Goal: Information Seeking & Learning: Learn about a topic

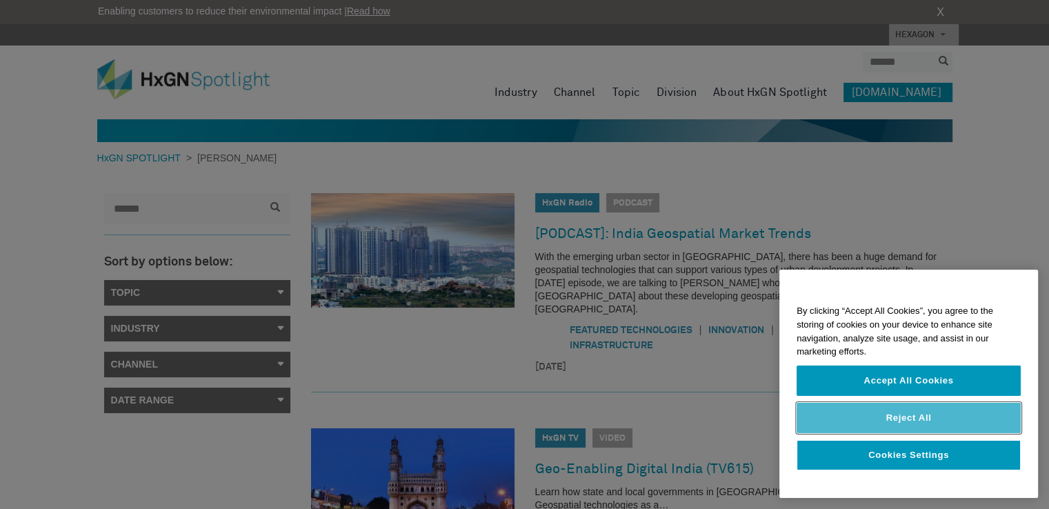
click at [907, 428] on button "Reject All" at bounding box center [909, 418] width 224 height 30
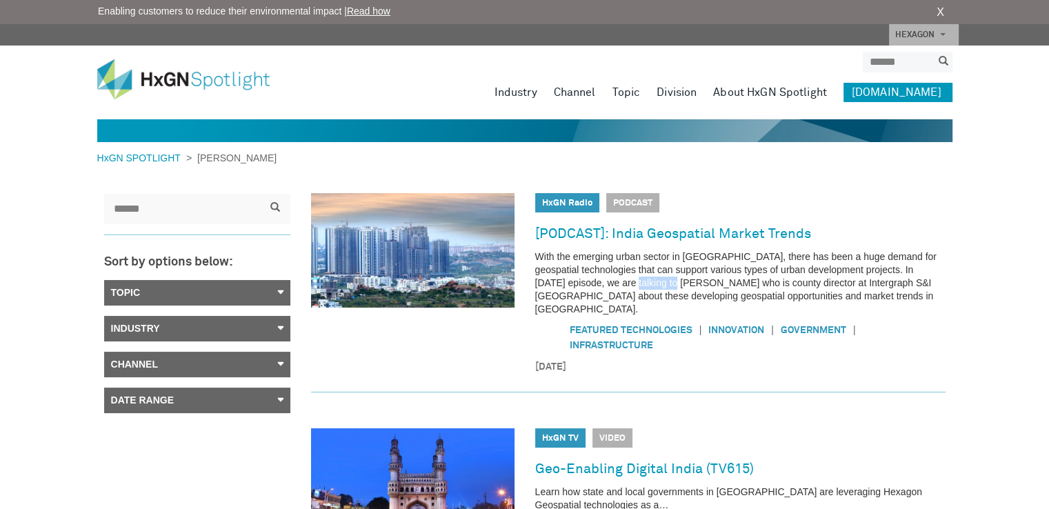
drag, startPoint x: 607, startPoint y: 277, endPoint x: 657, endPoint y: 284, distance: 50.1
click at [657, 284] on p "With the emerging urban sector in India, there has been a huge demand for geosp…" at bounding box center [740, 283] width 410 height 66
click at [669, 301] on p "With the emerging urban sector in India, there has been a huge demand for geosp…" at bounding box center [740, 283] width 410 height 66
click at [613, 235] on link "[PODCAST]: India Geospatial Market Trends" at bounding box center [673, 234] width 276 height 22
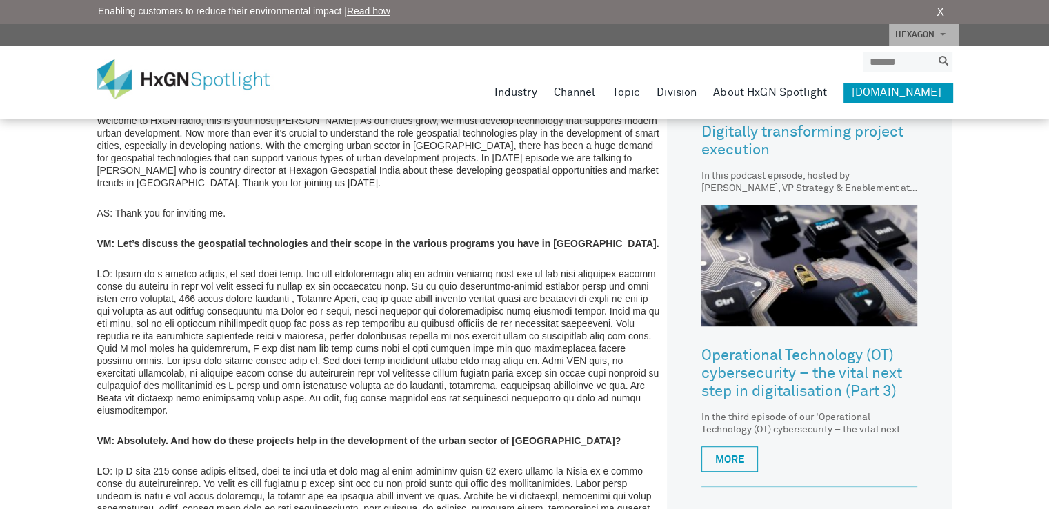
scroll to position [666, 0]
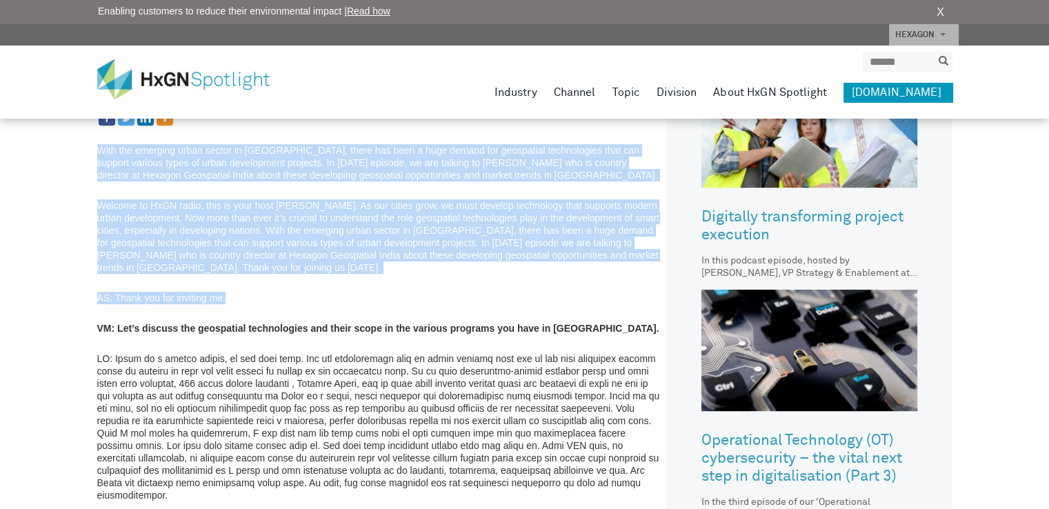
drag, startPoint x: 99, startPoint y: 299, endPoint x: 247, endPoint y: 301, distance: 147.7
click at [249, 298] on p "AS: Thank you for inviting me." at bounding box center [379, 298] width 564 height 12
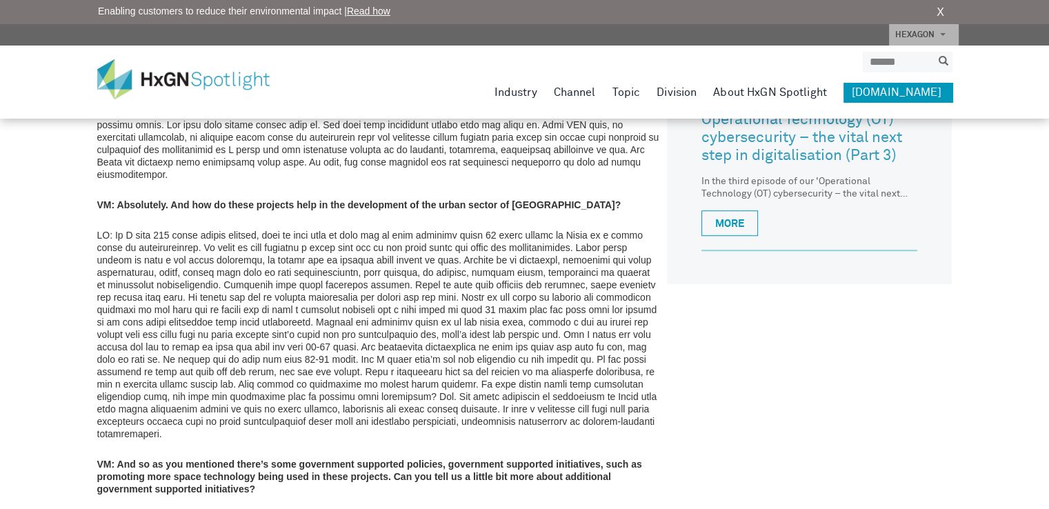
scroll to position [1011, 0]
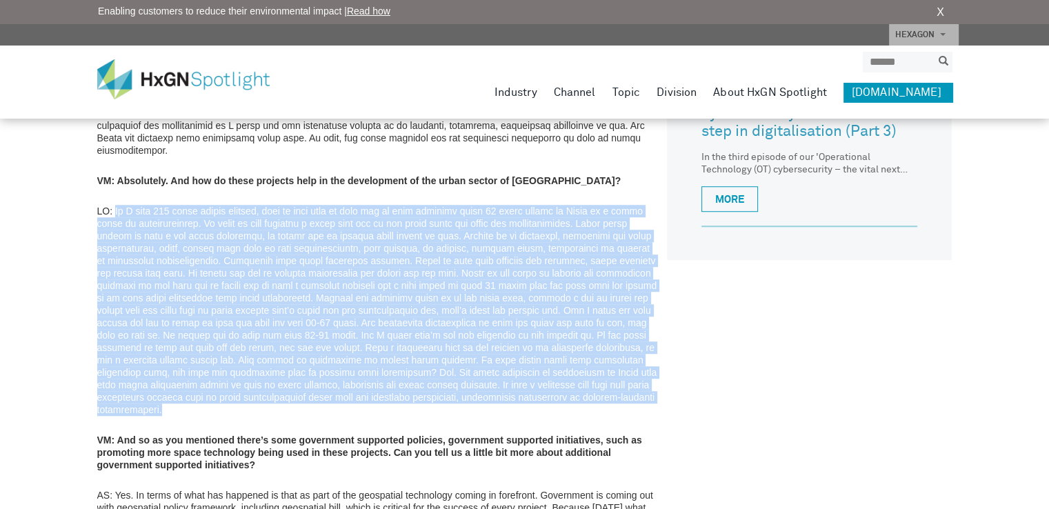
drag, startPoint x: 116, startPoint y: 197, endPoint x: 601, endPoint y: 384, distance: 520.0
click at [601, 384] on p at bounding box center [379, 310] width 564 height 211
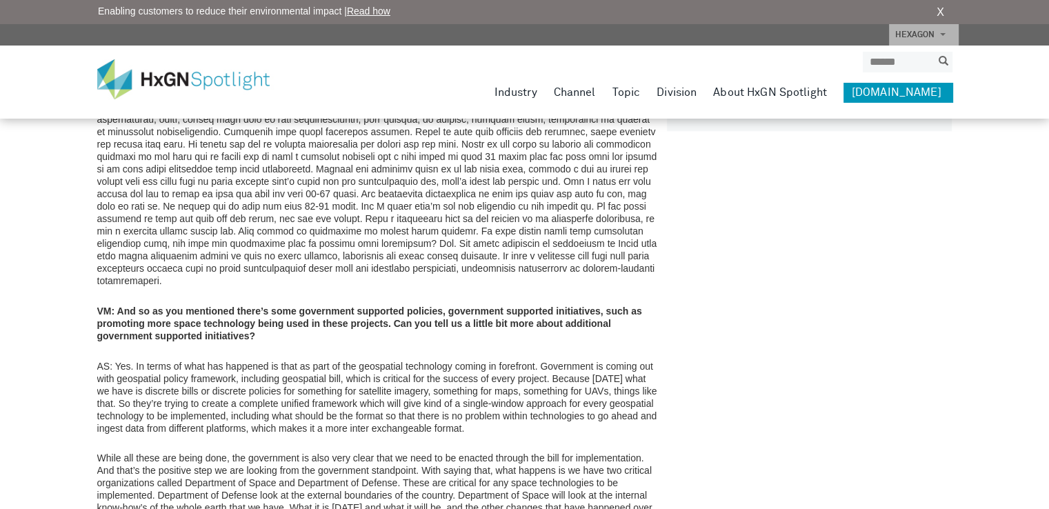
scroll to position [1149, 0]
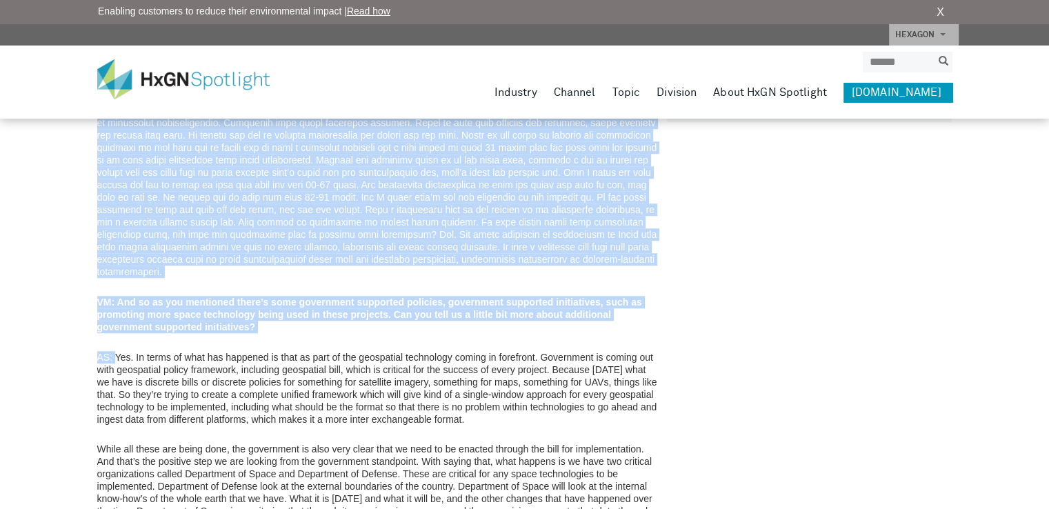
drag, startPoint x: 117, startPoint y: 329, endPoint x: 83, endPoint y: 338, distance: 35.0
click at [83, 338] on div "HxGN SPOTLIGHT > HxGN Radio > [PODCAST]: India Geospatial Market Trends Listen:…" at bounding box center [524, 104] width 1049 height 2506
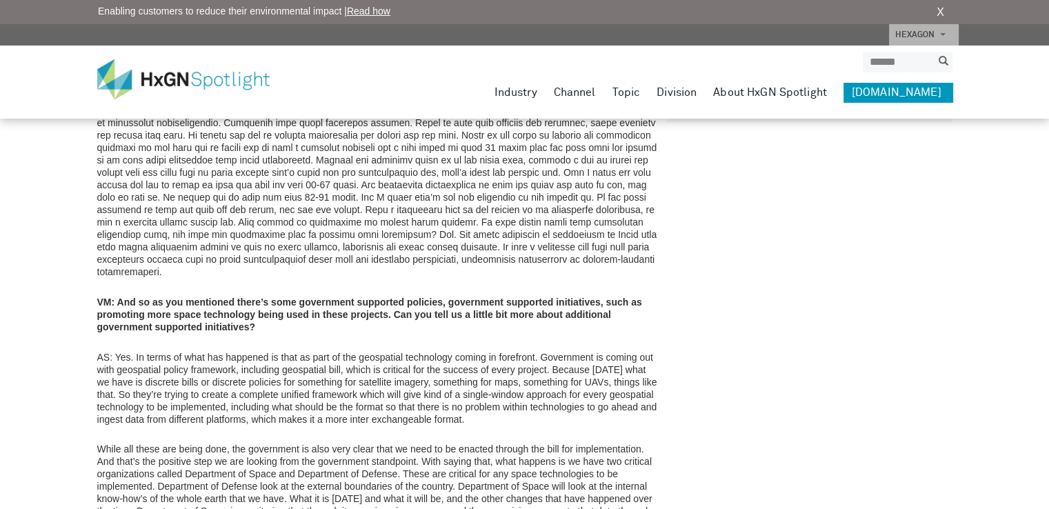
click at [77, 315] on div "HxGN SPOTLIGHT > HxGN Radio > [PODCAST]: India Geospatial Market Trends Listen:…" at bounding box center [524, 104] width 1049 height 2506
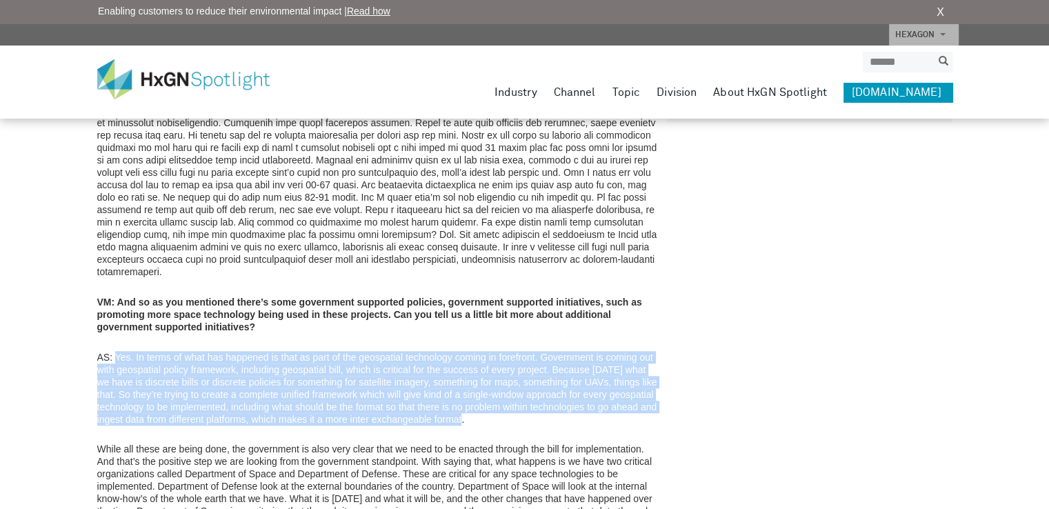
drag, startPoint x: 115, startPoint y: 330, endPoint x: 469, endPoint y: 398, distance: 360.3
click at [469, 398] on p "AS: Yes. In terms of what has happened is that as part of the geospatial techno…" at bounding box center [379, 388] width 564 height 75
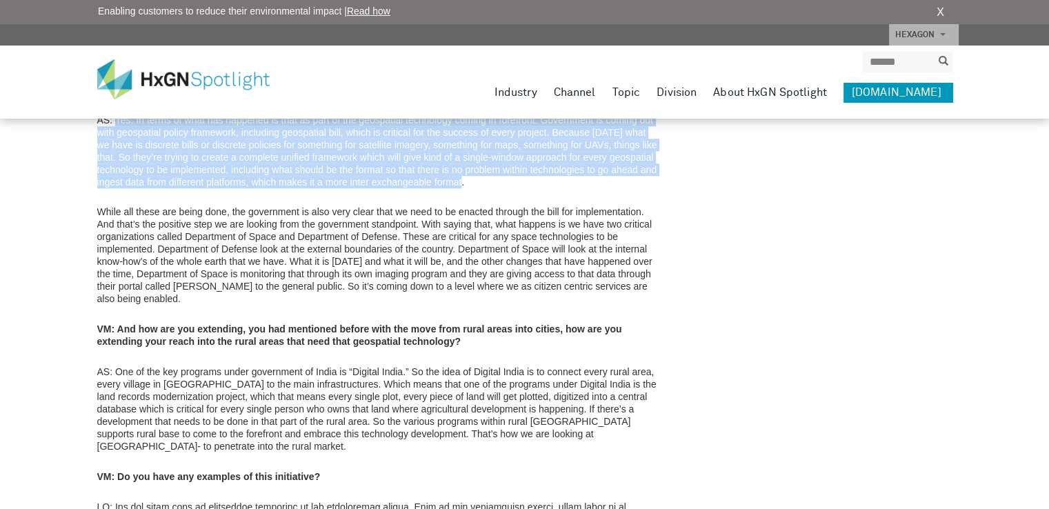
scroll to position [1425, 0]
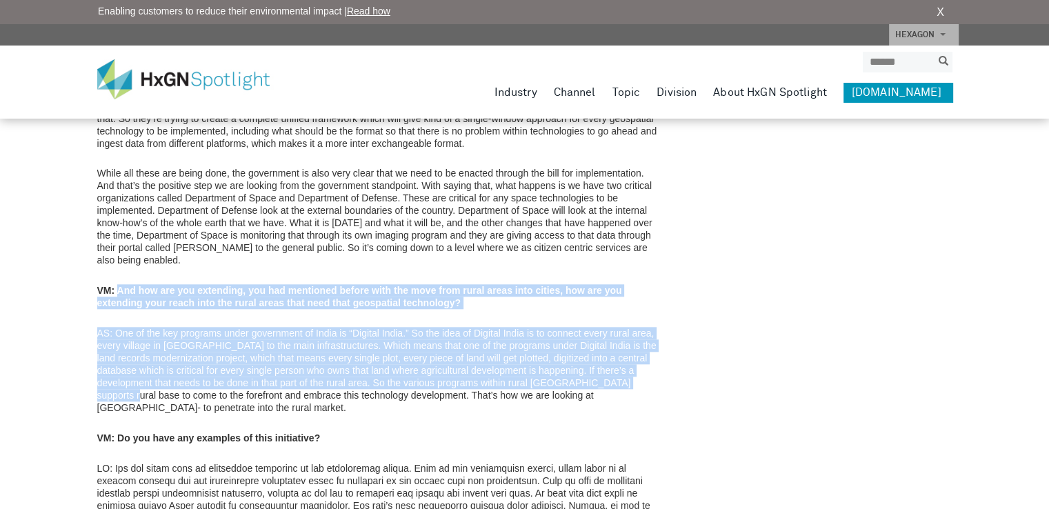
drag, startPoint x: 119, startPoint y: 261, endPoint x: 767, endPoint y: 355, distance: 654.5
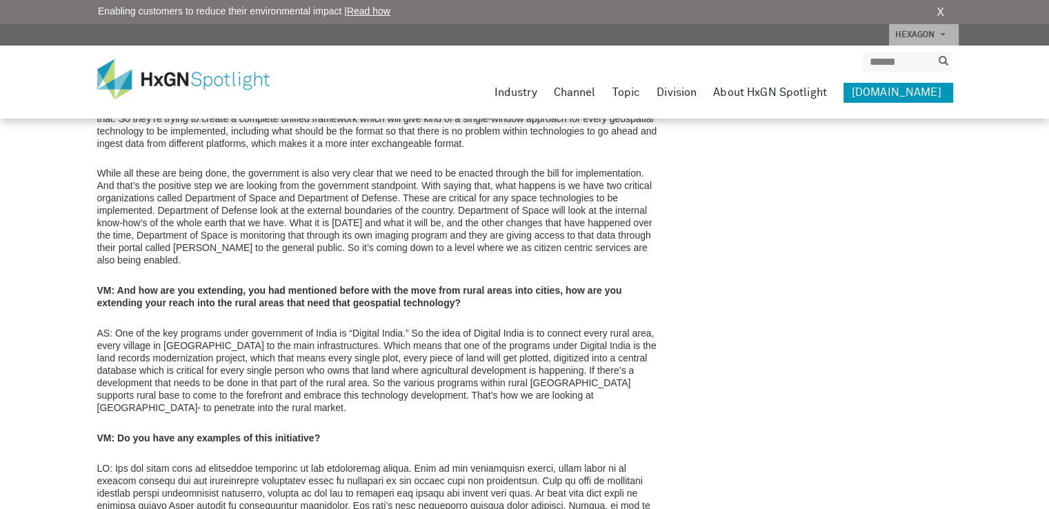
click at [408, 393] on div "With the emerging urban sector in [GEOGRAPHIC_DATA], there has been a huge dema…" at bounding box center [379, 197] width 564 height 1697
drag, startPoint x: 326, startPoint y: 370, endPoint x: 624, endPoint y: 366, distance: 298.0
click at [624, 366] on p "AS: One of the key programs under government of India is “Digital India.” So th…" at bounding box center [379, 370] width 564 height 87
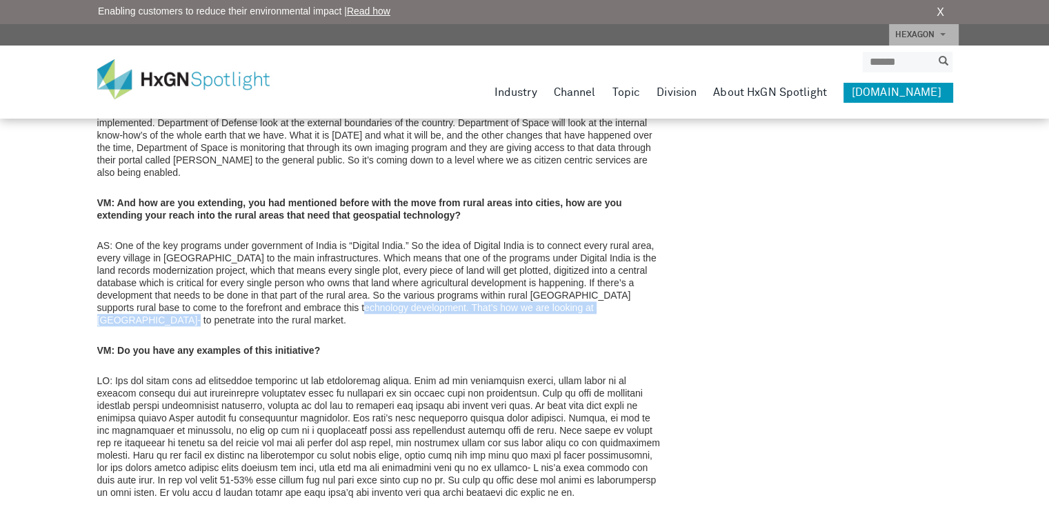
scroll to position [1518, 0]
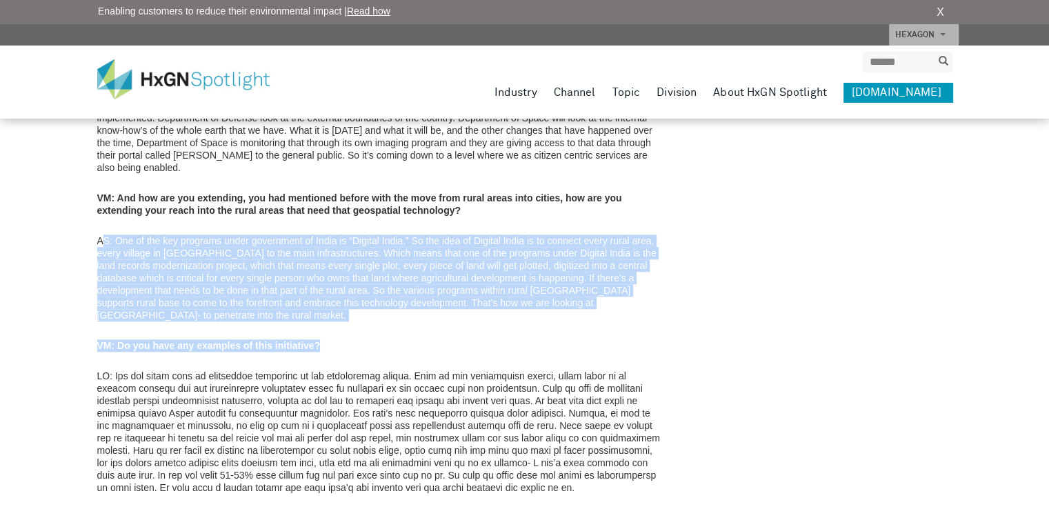
drag, startPoint x: 101, startPoint y: 216, endPoint x: 356, endPoint y: 300, distance: 268.1
click at [356, 300] on div "With the emerging urban sector in [GEOGRAPHIC_DATA], there has been a huge dema…" at bounding box center [379, 104] width 564 height 1697
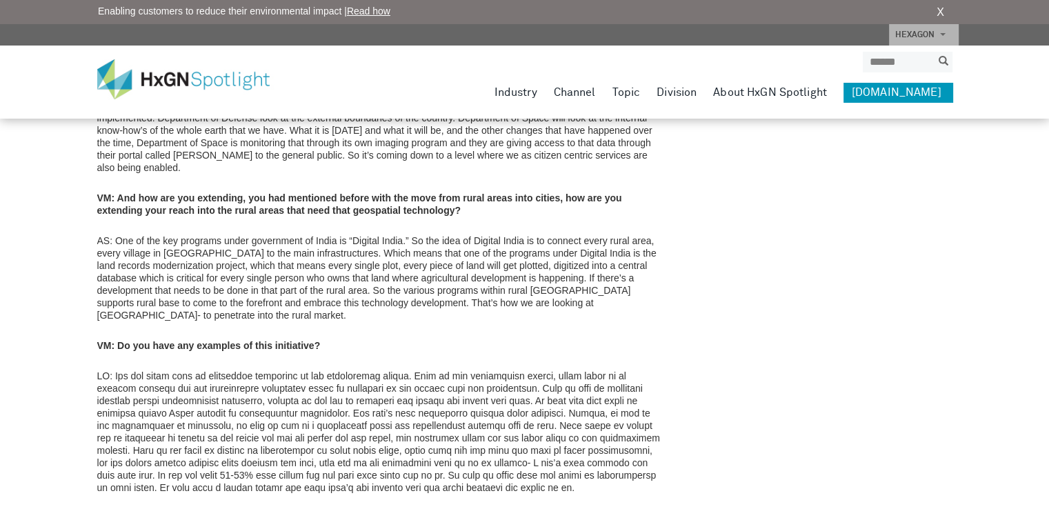
click at [389, 370] on p at bounding box center [379, 432] width 564 height 124
